Goal: Communication & Community: Answer question/provide support

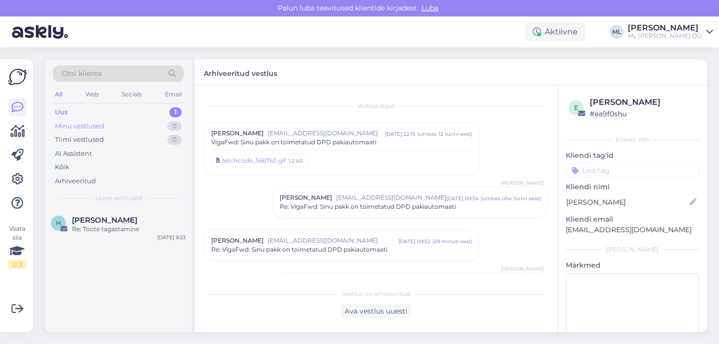
scroll to position [122, 0]
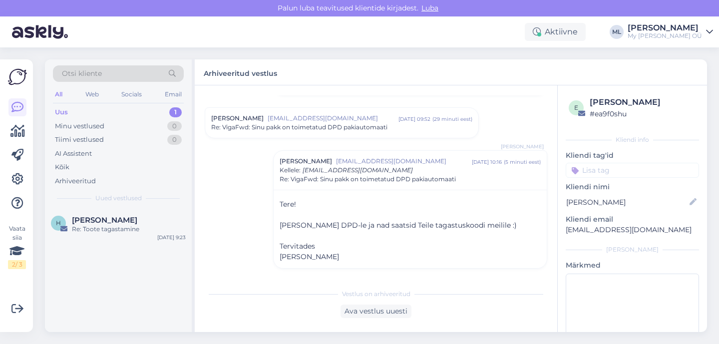
click at [65, 116] on div "Uus" at bounding box center [61, 112] width 13 height 10
click at [59, 107] on div "Uus" at bounding box center [61, 112] width 13 height 10
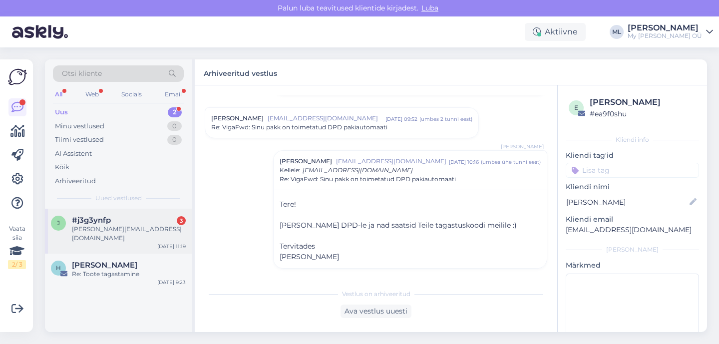
click at [97, 221] on span "#j3g3ynfp" at bounding box center [91, 220] width 39 height 9
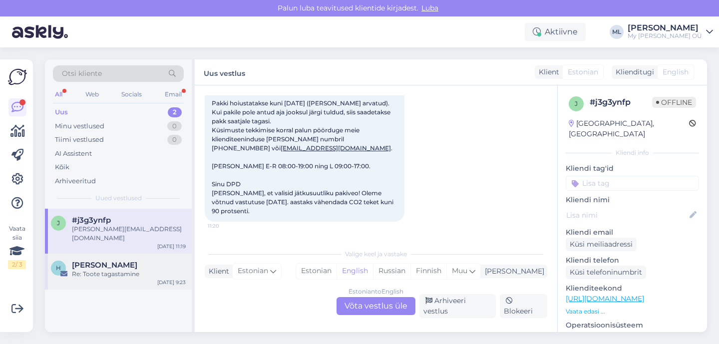
scroll to position [304, 0]
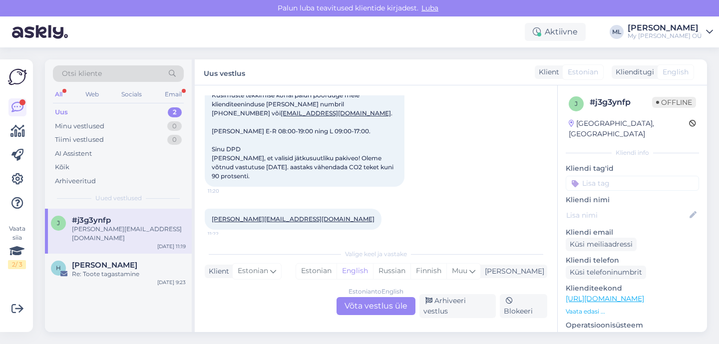
drag, startPoint x: 118, startPoint y: 229, endPoint x: 131, endPoint y: 176, distance: 54.0
click at [118, 229] on div "[PERSON_NAME][EMAIL_ADDRESS][DOMAIN_NAME]" at bounding box center [129, 234] width 114 height 18
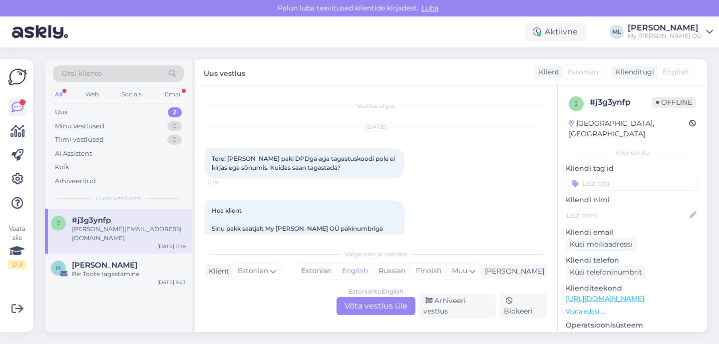
click at [84, 110] on div "Uus 2" at bounding box center [118, 112] width 131 height 14
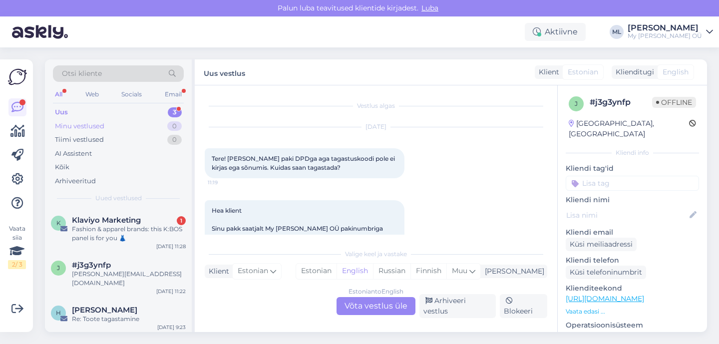
click at [65, 120] on div "Minu vestlused 0" at bounding box center [118, 126] width 131 height 14
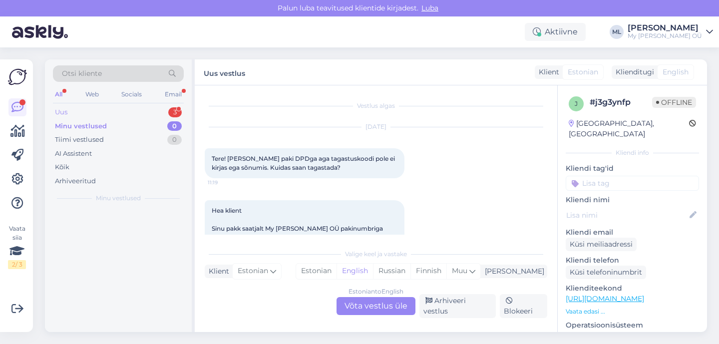
click at [64, 111] on div "Uus" at bounding box center [61, 112] width 12 height 10
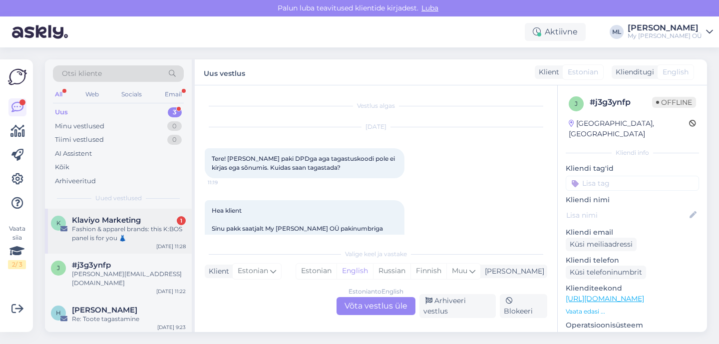
click at [87, 238] on div "Fashion & apparel brands: this K:BOS panel is for you 👗" at bounding box center [129, 234] width 114 height 18
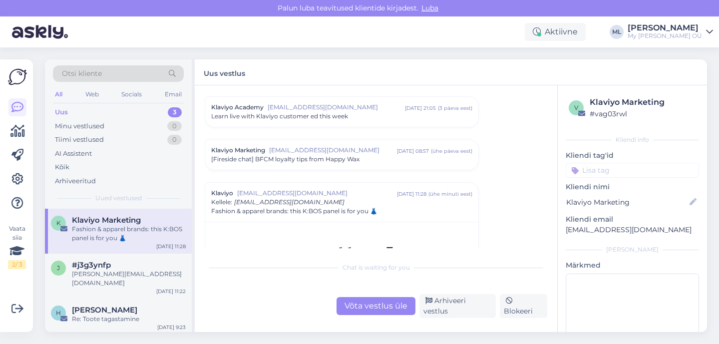
drag, startPoint x: 448, startPoint y: 307, endPoint x: 426, endPoint y: 301, distance: 22.4
click at [447, 307] on div "Arhiveeri vestlus" at bounding box center [458, 306] width 76 height 24
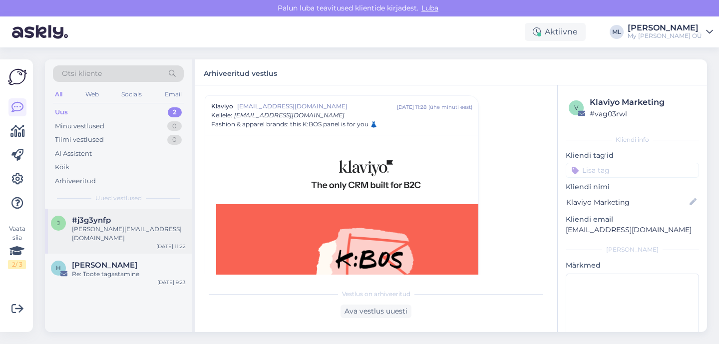
click at [75, 235] on div "j #j3g3ynfp [PERSON_NAME][EMAIL_ADDRESS][DOMAIN_NAME] [DATE] 11:22" at bounding box center [118, 231] width 147 height 45
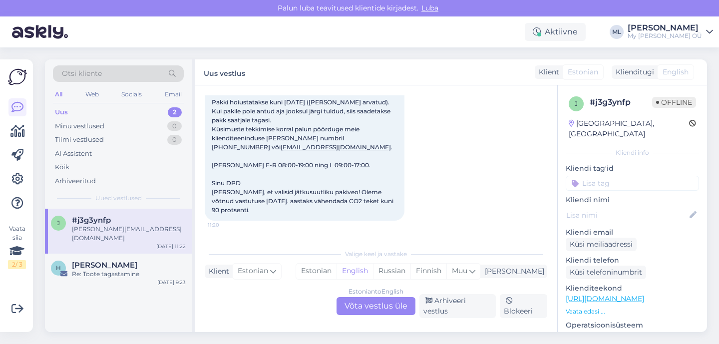
scroll to position [304, 0]
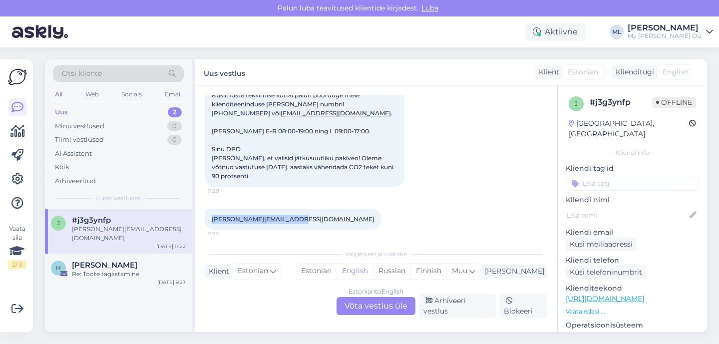
drag, startPoint x: 206, startPoint y: 217, endPoint x: 300, endPoint y: 219, distance: 93.9
click at [300, 220] on div "[PERSON_NAME][EMAIL_ADDRESS][DOMAIN_NAME] 11:22" at bounding box center [293, 219] width 177 height 21
copy link "[PERSON_NAME][EMAIL_ADDRESS][DOMAIN_NAME]"
click at [339, 228] on div "[PERSON_NAME][EMAIL_ADDRESS][DOMAIN_NAME] 11:22" at bounding box center [376, 219] width 343 height 43
click at [337, 233] on div "[PERSON_NAME][EMAIL_ADDRESS][DOMAIN_NAME] 11:22" at bounding box center [376, 219] width 343 height 43
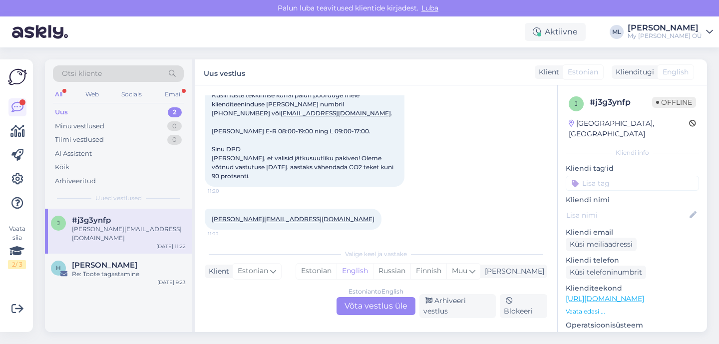
click at [382, 308] on div "Estonian to English Võta vestlus üle" at bounding box center [376, 306] width 79 height 18
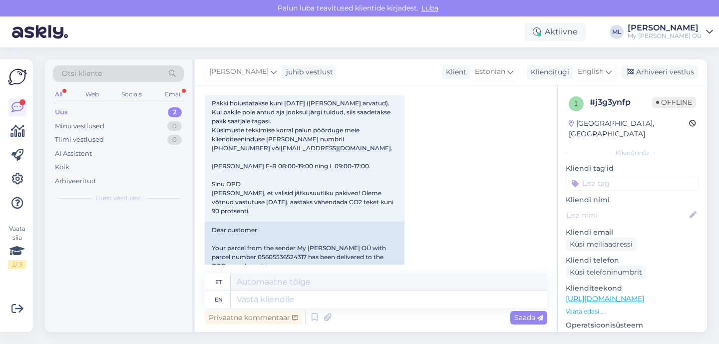
scroll to position [339, 0]
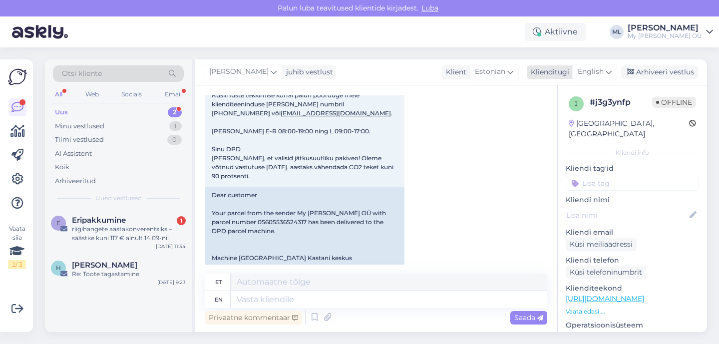
click at [584, 69] on span "English" at bounding box center [591, 71] width 26 height 11
type input "est"
click at [569, 115] on link "Estonian" at bounding box center [573, 116] width 110 height 16
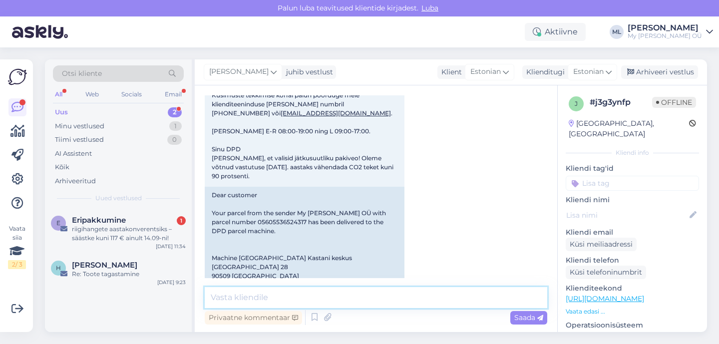
click at [273, 287] on div "Vestlus algas [DATE] Tere! [PERSON_NAME] paki DPDga aga tagastuskoodi pole ei k…" at bounding box center [376, 208] width 363 height 247
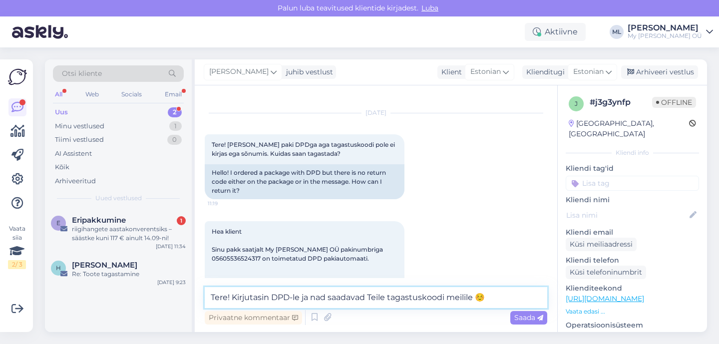
scroll to position [0, 0]
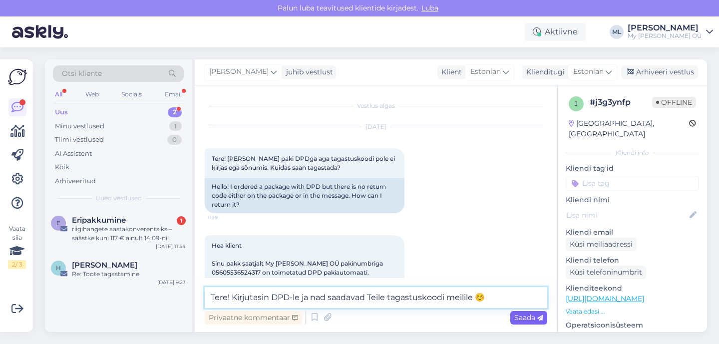
type textarea "Tere! Kirjutasin DPD-le ja nad saadavad Teile tagastuskoodi meilile ☺️"
click at [523, 324] on div "Saada" at bounding box center [529, 317] width 37 height 13
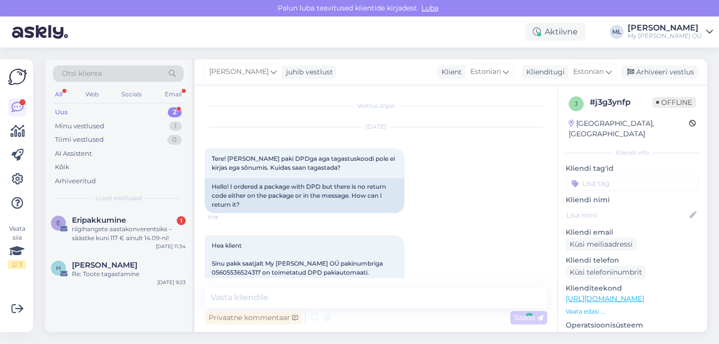
scroll to position [657, 0]
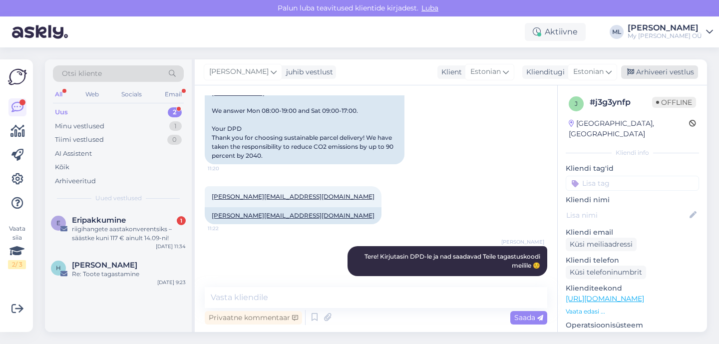
click at [642, 67] on div "Arhiveeri vestlus" at bounding box center [659, 71] width 77 height 13
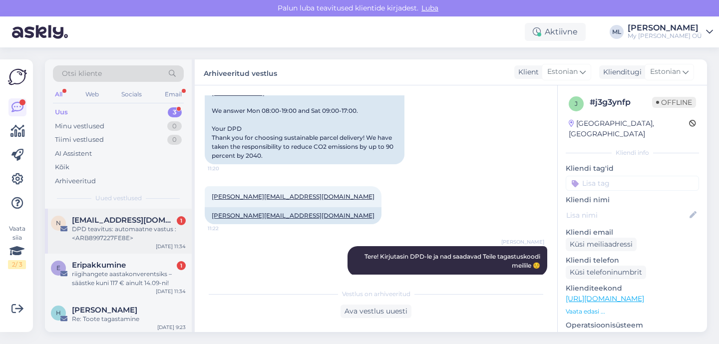
click at [104, 213] on div "n [EMAIL_ADDRESS][DOMAIN_NAME] 1 DPD teavitus: automaatne vastus :<ARB8997227FE…" at bounding box center [118, 231] width 147 height 45
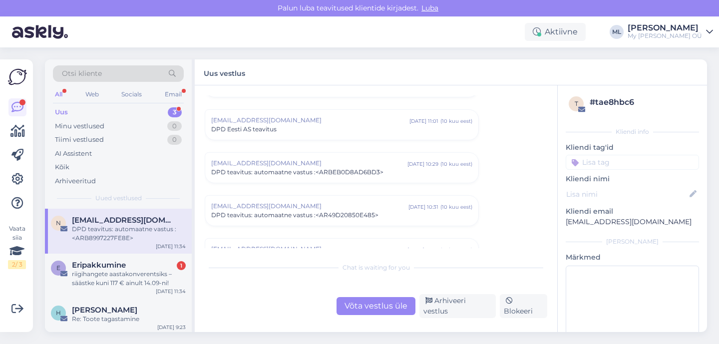
scroll to position [3291, 0]
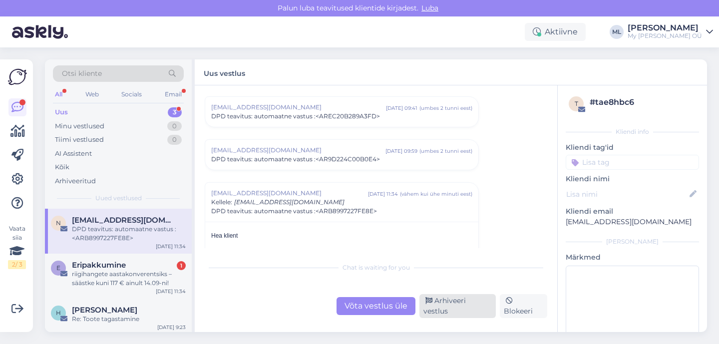
click at [458, 310] on div "Arhiveeri vestlus" at bounding box center [458, 306] width 76 height 24
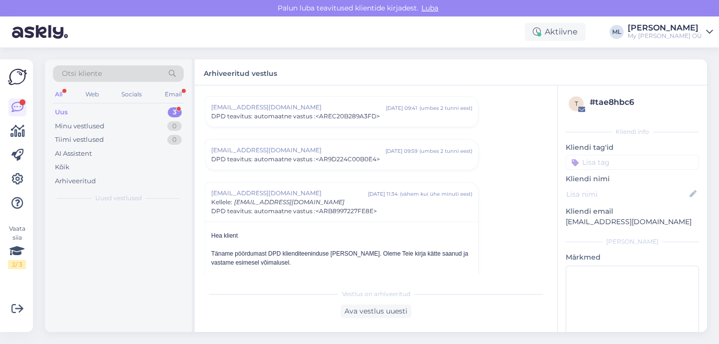
scroll to position [3378, 0]
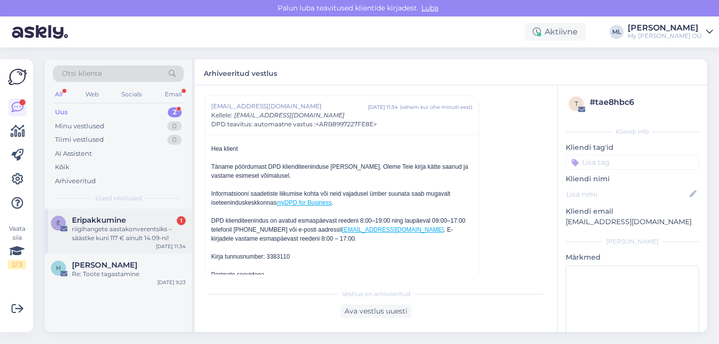
drag, startPoint x: 88, startPoint y: 231, endPoint x: 113, endPoint y: 241, distance: 26.7
click at [88, 231] on div "riigihangete aastakonverentsiks – säästke kuni 117 € ainult 14.09-ni!" at bounding box center [129, 234] width 114 height 18
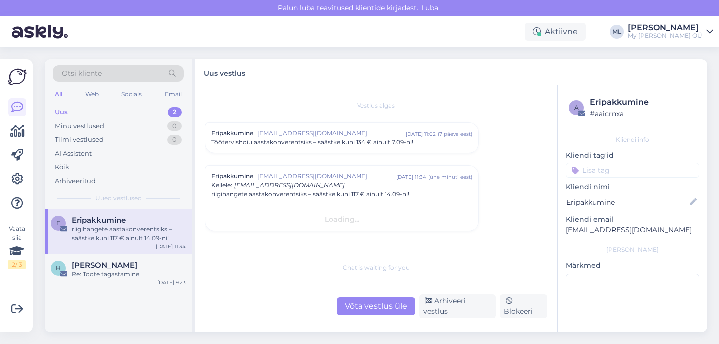
scroll to position [0, 0]
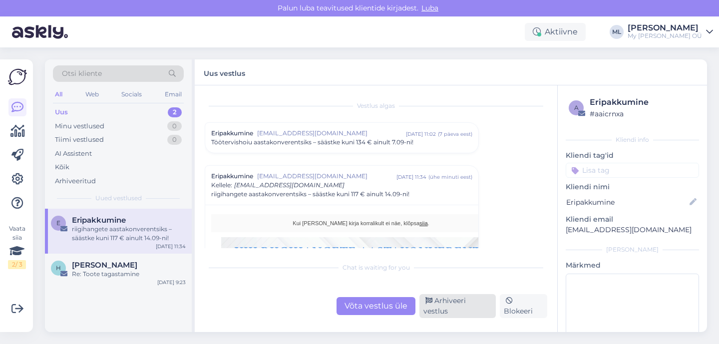
click at [460, 314] on div "Arhiveeri vestlus" at bounding box center [458, 306] width 76 height 24
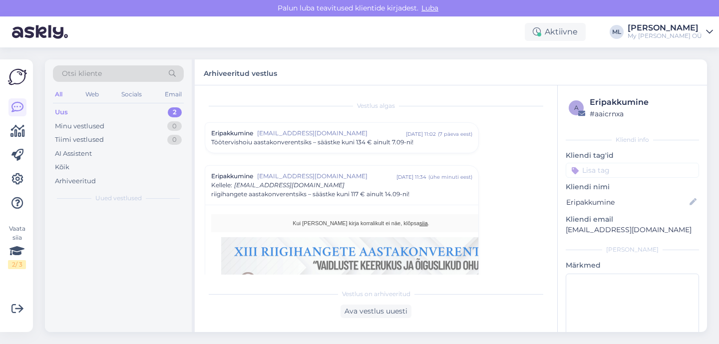
scroll to position [70, 0]
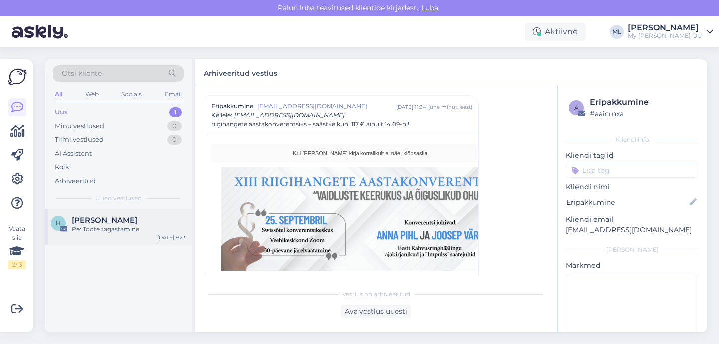
click at [115, 230] on div "Re: Toote tagastamine" at bounding box center [129, 229] width 114 height 9
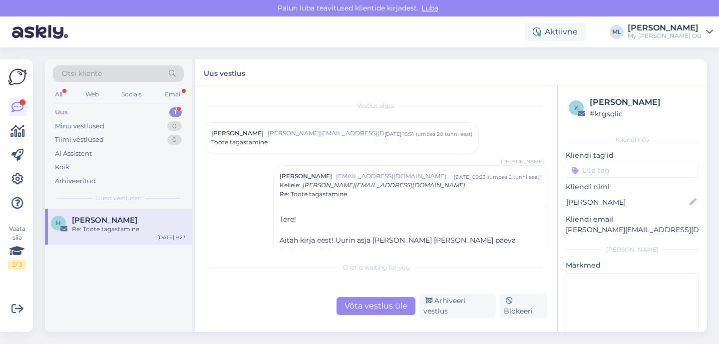
click at [69, 115] on div "Uus 1" at bounding box center [118, 112] width 131 height 14
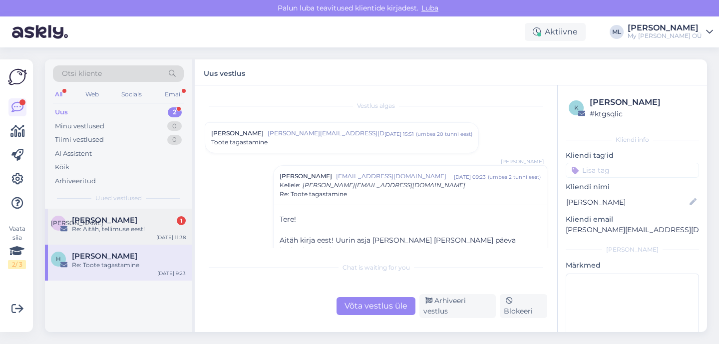
click at [85, 221] on span "[PERSON_NAME]" at bounding box center [104, 220] width 65 height 9
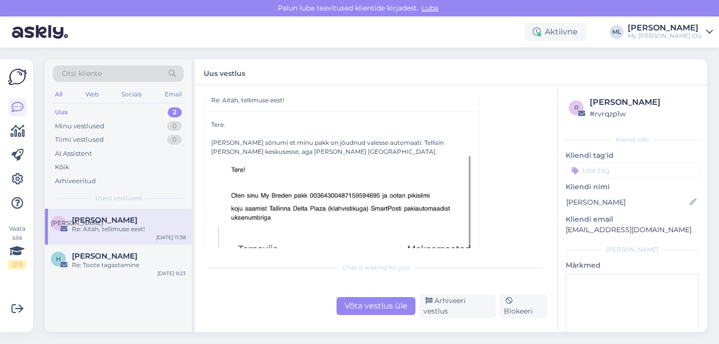
scroll to position [3, 0]
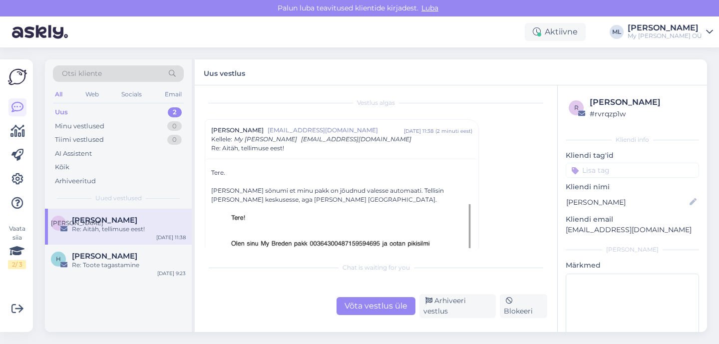
click at [574, 230] on p "[EMAIL_ADDRESS][DOMAIN_NAME]" at bounding box center [632, 230] width 133 height 10
copy div "[EMAIL_ADDRESS][DOMAIN_NAME] [PERSON_NAME]"
click at [115, 111] on div "Uus 2" at bounding box center [118, 112] width 131 height 14
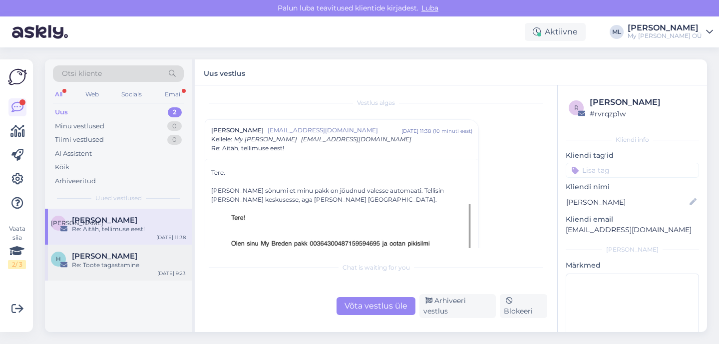
click at [114, 255] on span "[PERSON_NAME]" at bounding box center [104, 256] width 65 height 9
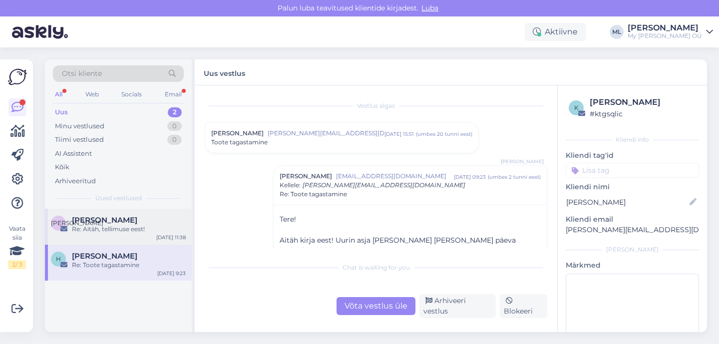
click at [104, 238] on div "К [PERSON_NAME] Re: [PERSON_NAME], tellimuse eest! [DATE] 11:38" at bounding box center [118, 227] width 147 height 36
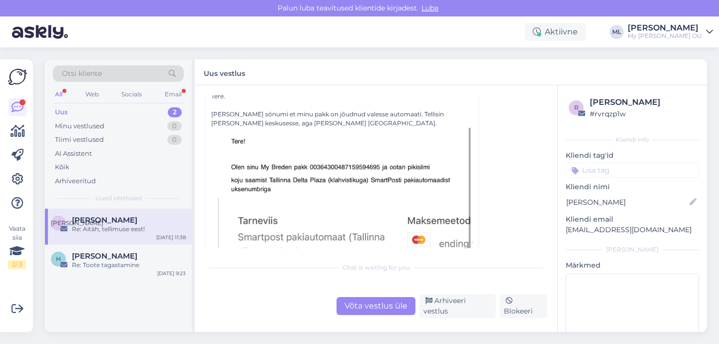
scroll to position [81, 0]
click at [111, 115] on div "Uus 2" at bounding box center [118, 112] width 131 height 14
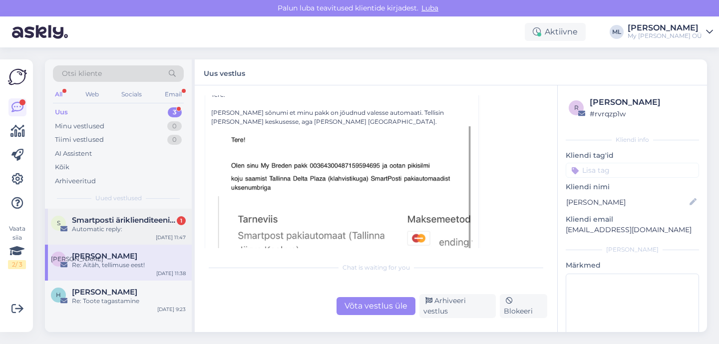
click at [118, 228] on div "Automatic reply:" at bounding box center [129, 229] width 114 height 9
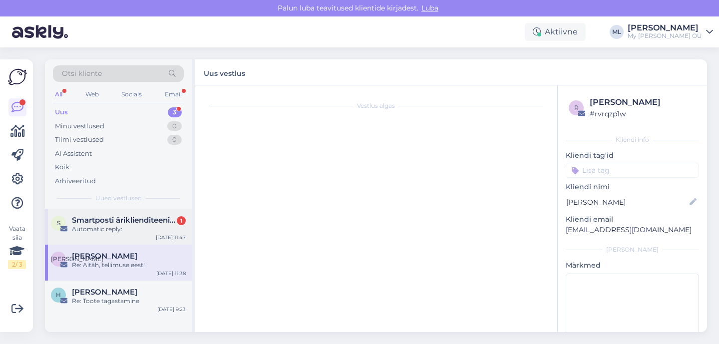
scroll to position [305, 0]
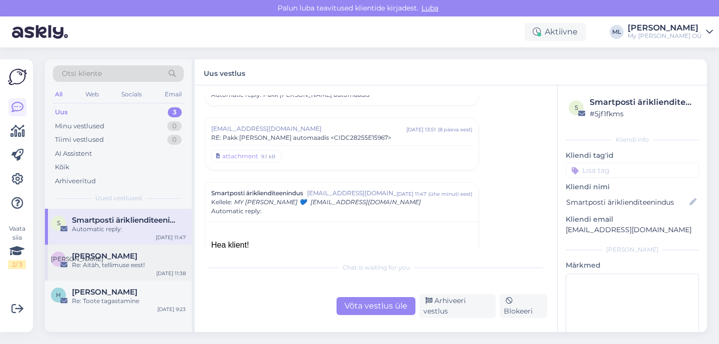
click at [144, 255] on div "[PERSON_NAME]" at bounding box center [129, 256] width 114 height 9
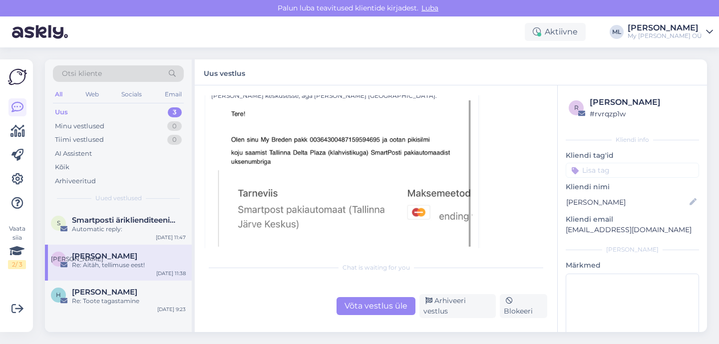
click at [404, 313] on div "Võta vestlus üle" at bounding box center [376, 306] width 79 height 18
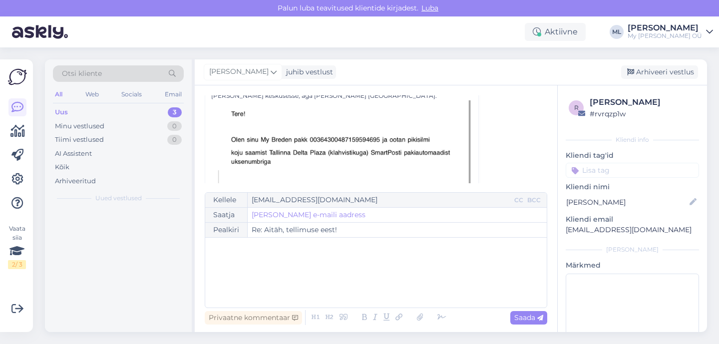
scroll to position [27, 0]
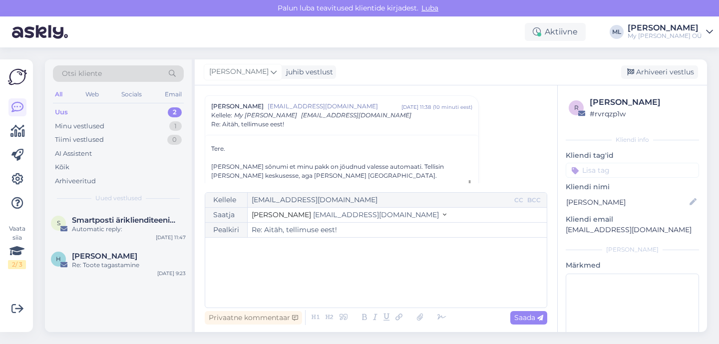
click at [317, 215] on span "[EMAIL_ADDRESS][DOMAIN_NAME]" at bounding box center [376, 214] width 126 height 9
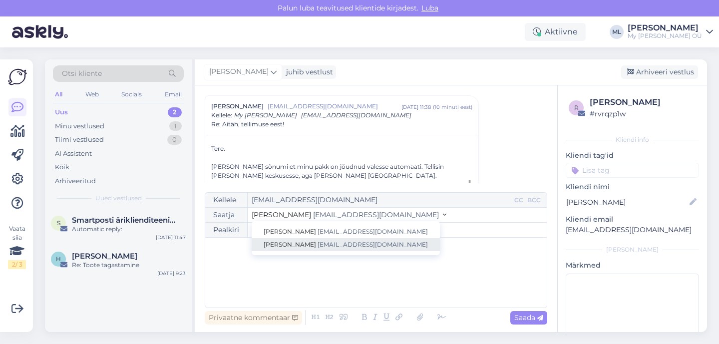
click at [322, 241] on span "[EMAIL_ADDRESS][DOMAIN_NAME]" at bounding box center [373, 244] width 110 height 7
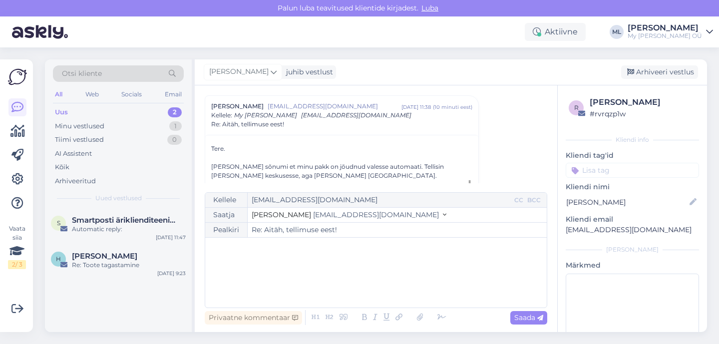
click at [307, 252] on p "﻿" at bounding box center [376, 248] width 332 height 10
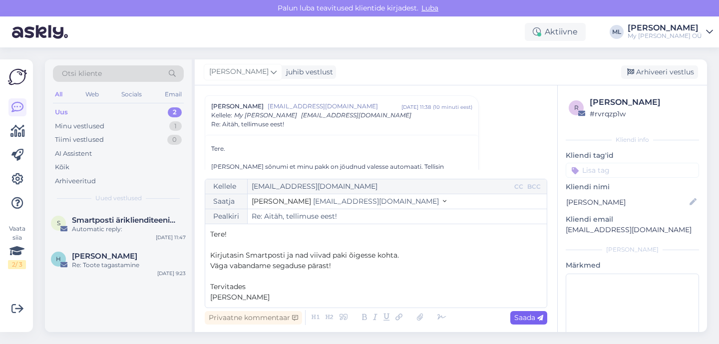
click at [517, 319] on span "Saada" at bounding box center [529, 317] width 29 height 9
type input "Re: Aitäh, tellimuse eest!"
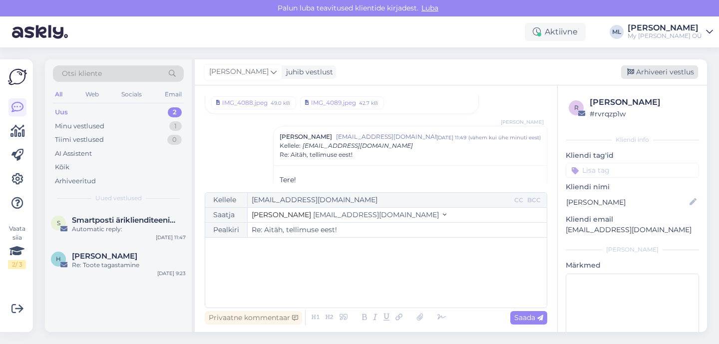
click at [659, 71] on div "Arhiveeri vestlus" at bounding box center [659, 71] width 77 height 13
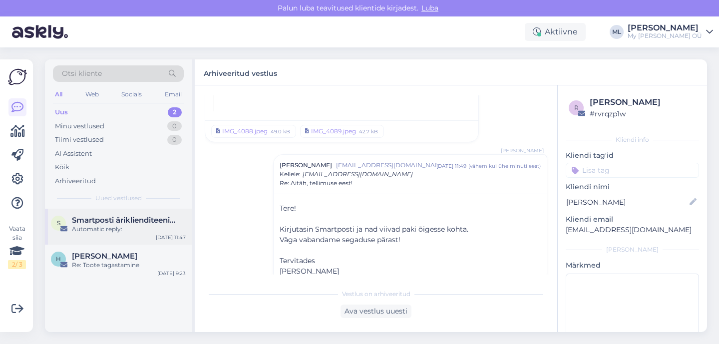
click at [112, 230] on div "Automatic reply:" at bounding box center [129, 229] width 114 height 9
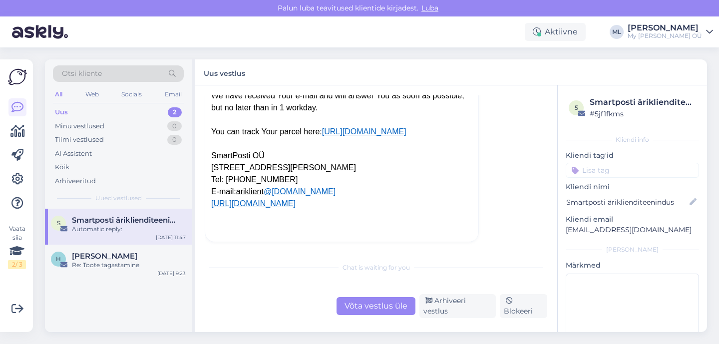
scroll to position [392, 0]
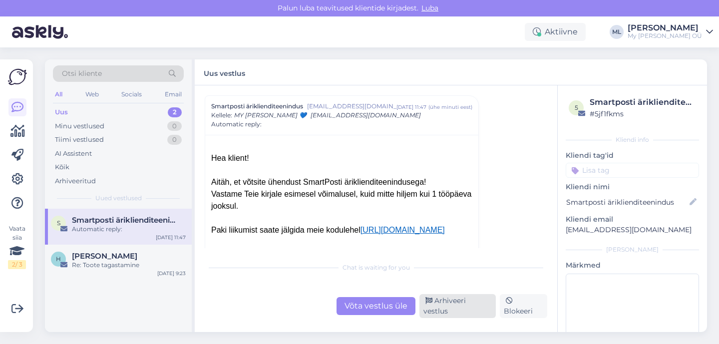
click at [440, 303] on div "Arhiveeri vestlus" at bounding box center [458, 306] width 76 height 24
